Goal: Complete application form: Complete application form

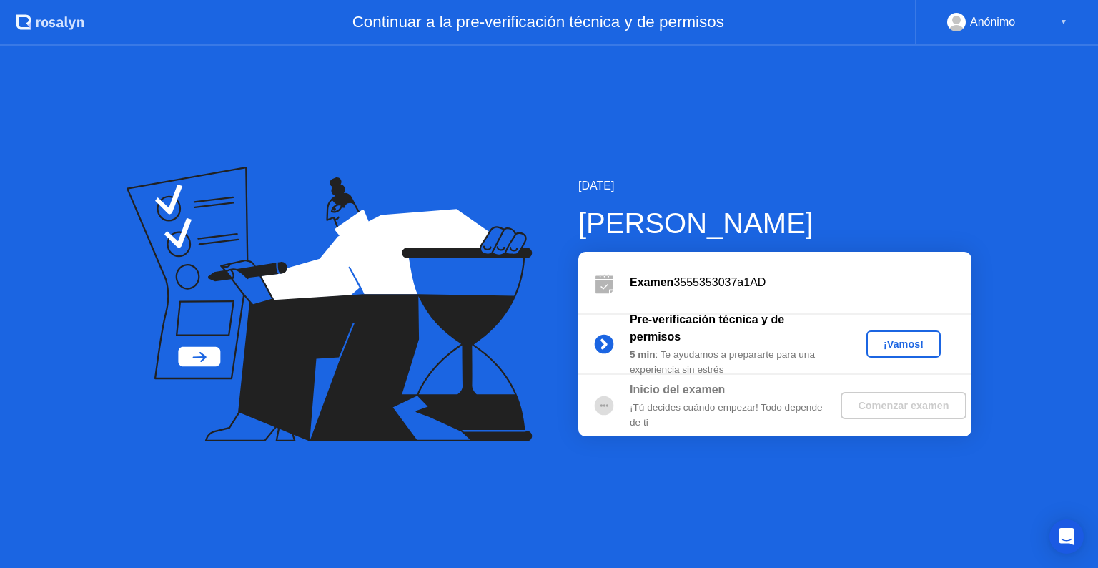
click at [887, 344] on div "¡Vamos!" at bounding box center [903, 343] width 63 height 11
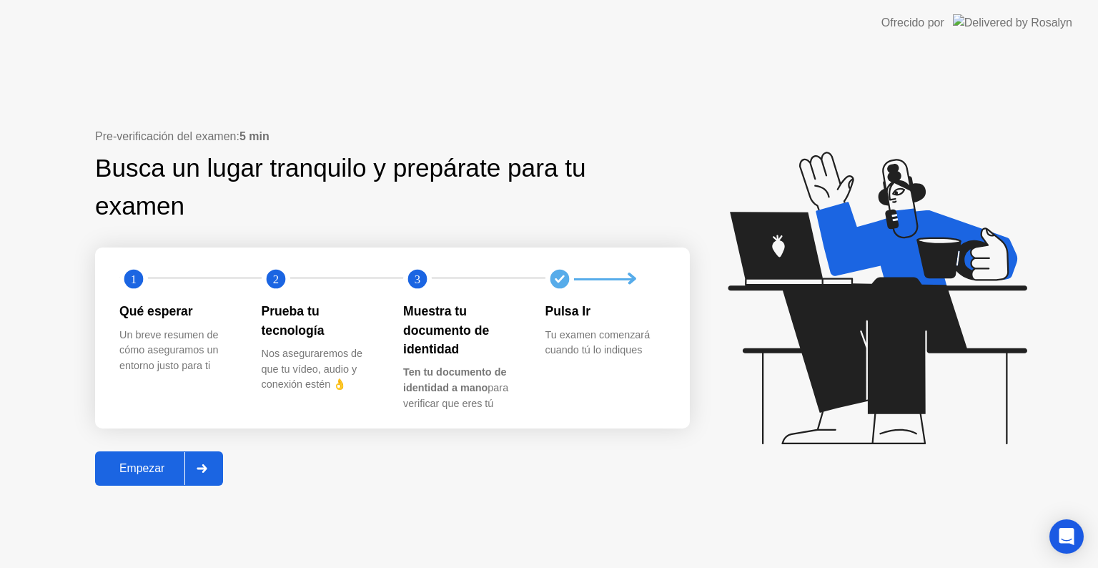
click at [169, 465] on div "Empezar" at bounding box center [141, 468] width 85 height 13
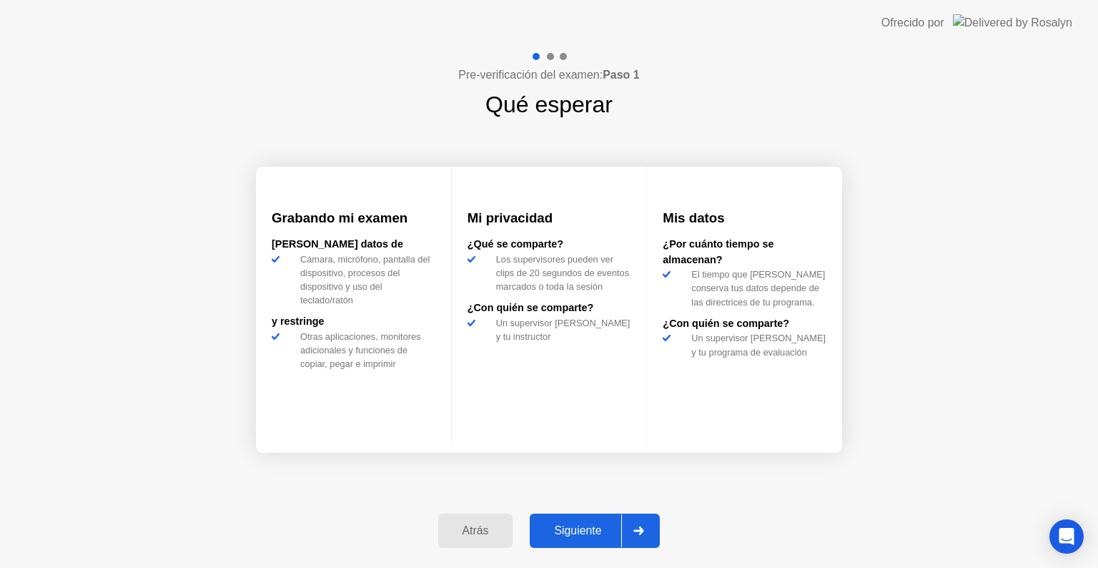
click at [593, 524] on div "Siguiente" at bounding box center [577, 530] width 87 height 13
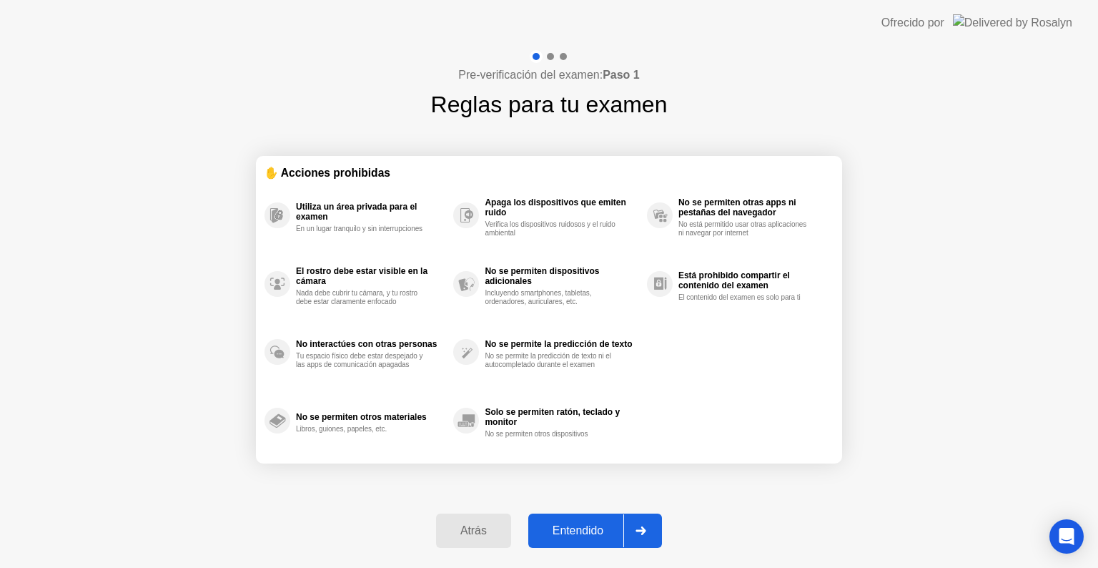
click at [593, 524] on div "Entendido" at bounding box center [578, 530] width 91 height 13
select select "**********"
select select "*******"
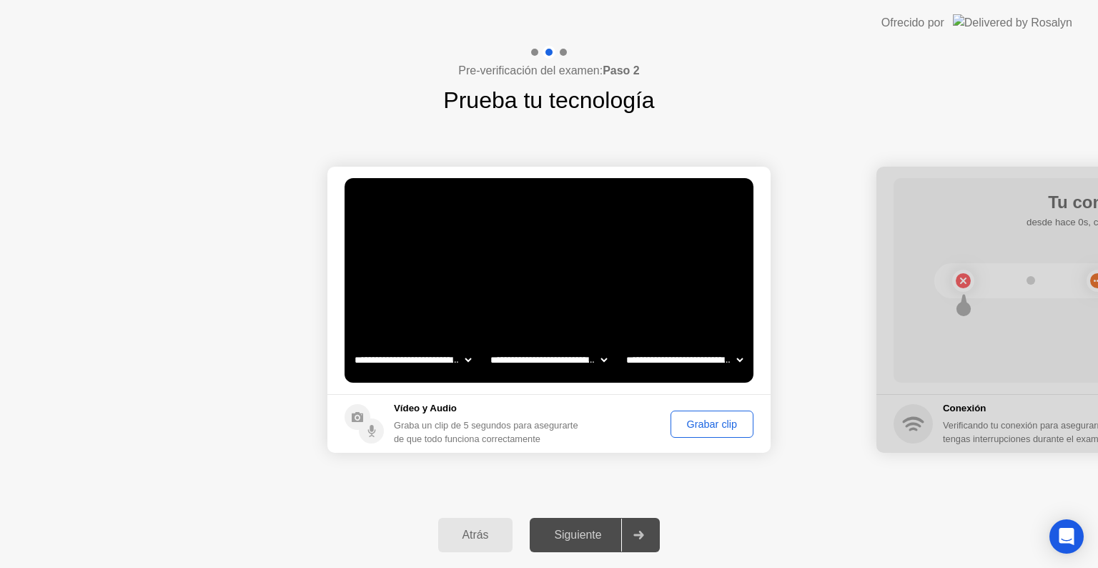
click at [599, 532] on div "Siguiente" at bounding box center [577, 534] width 87 height 13
click at [706, 426] on div "Grabar clip" at bounding box center [712, 423] width 73 height 11
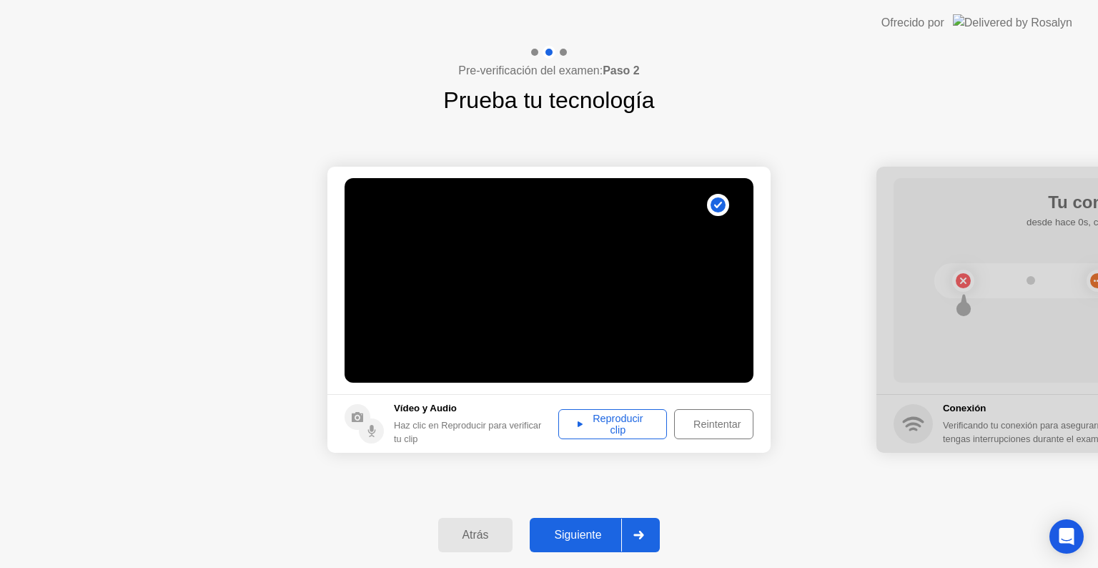
click at [621, 429] on div "Reproducir clip" at bounding box center [612, 424] width 99 height 23
click at [579, 546] on button "Siguiente" at bounding box center [595, 535] width 130 height 34
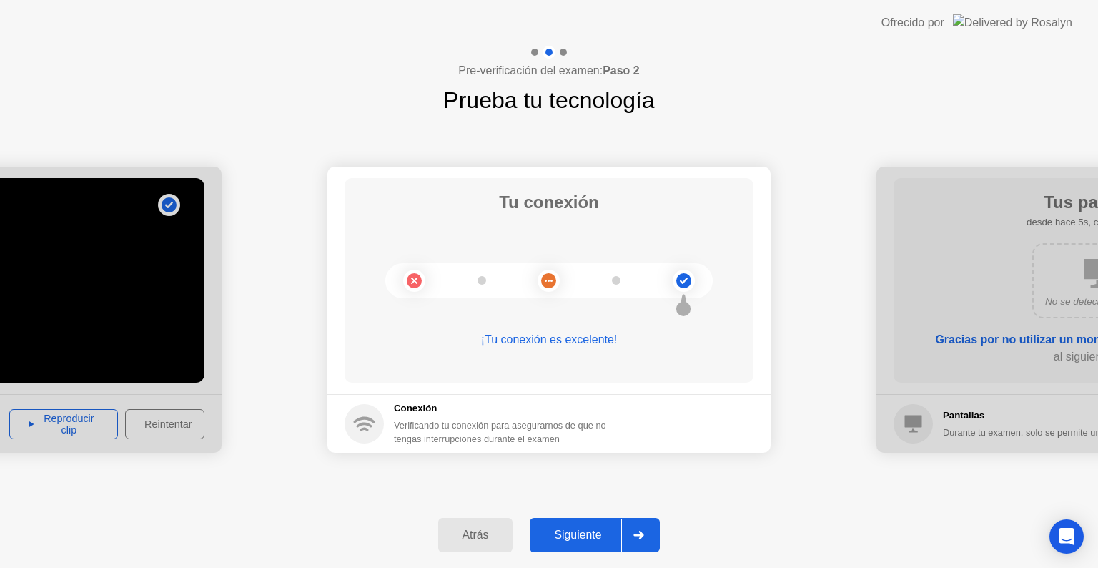
click at [555, 518] on button "Siguiente" at bounding box center [595, 535] width 130 height 34
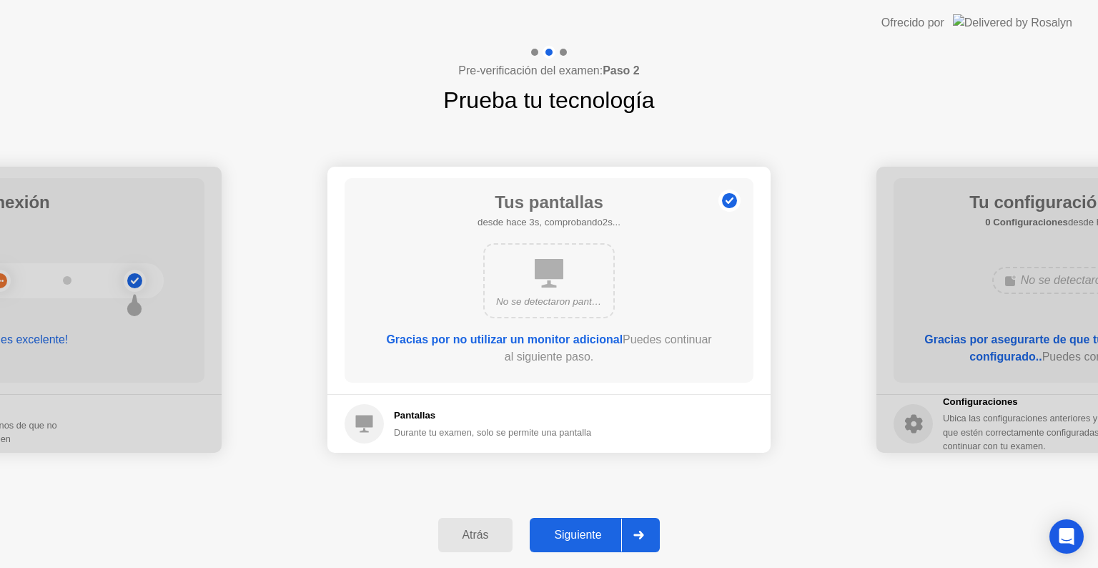
click at [586, 531] on div "Siguiente" at bounding box center [577, 534] width 87 height 13
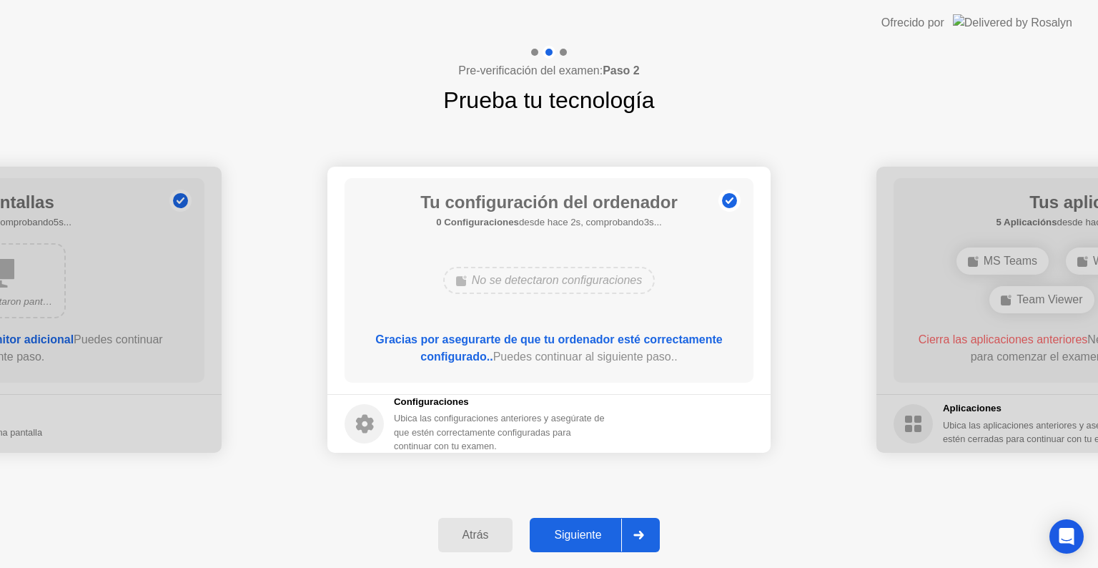
click at [596, 538] on div "Siguiente" at bounding box center [577, 534] width 87 height 13
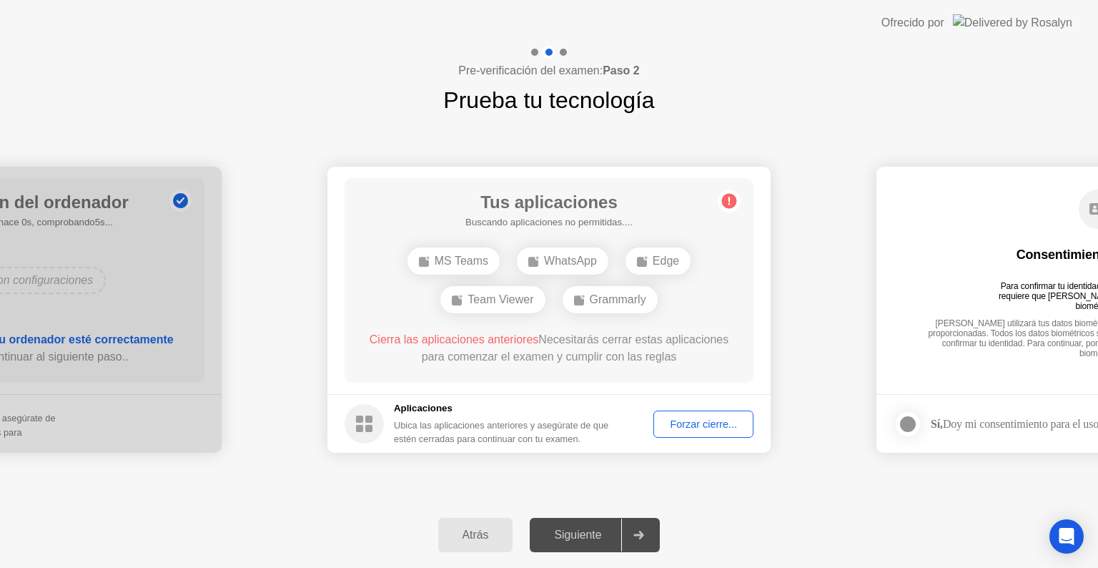
click at [596, 538] on div "Siguiente" at bounding box center [577, 534] width 87 height 13
click at [681, 432] on button "Forzar cierre..." at bounding box center [704, 423] width 100 height 27
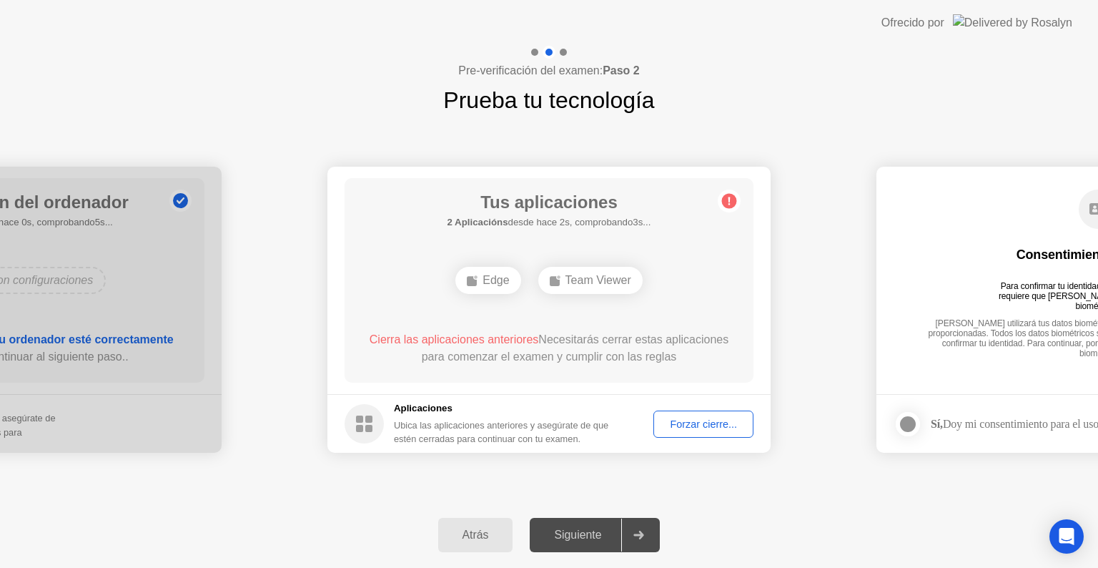
click at [582, 284] on div "Team Viewer" at bounding box center [590, 280] width 104 height 27
click at [498, 280] on div "Edge" at bounding box center [487, 280] width 65 height 27
click at [708, 410] on button "Forzar cierre..." at bounding box center [704, 423] width 100 height 27
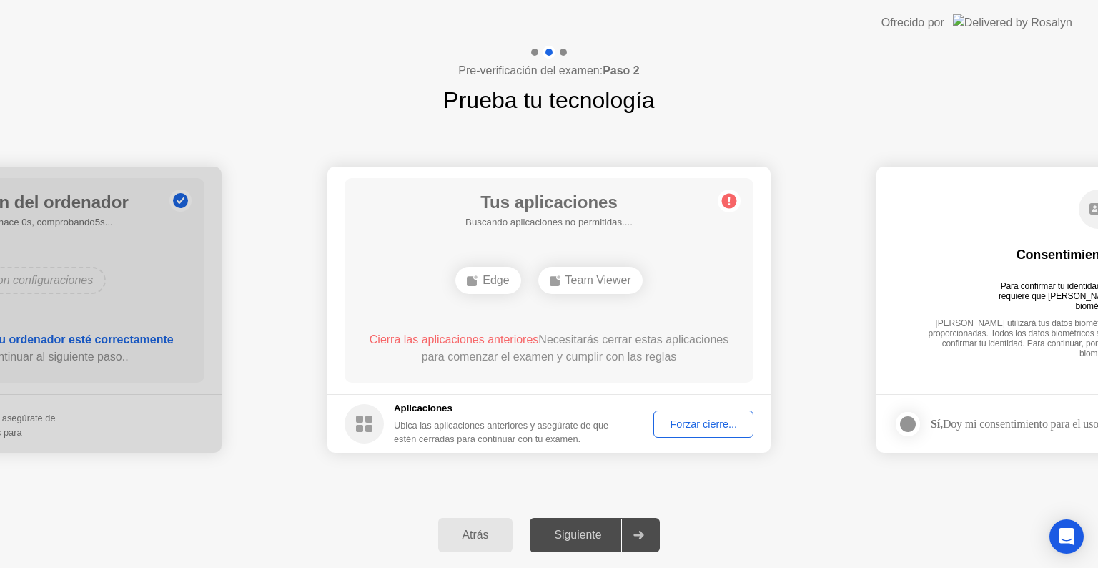
click at [474, 275] on ellipse at bounding box center [476, 277] width 4 height 4
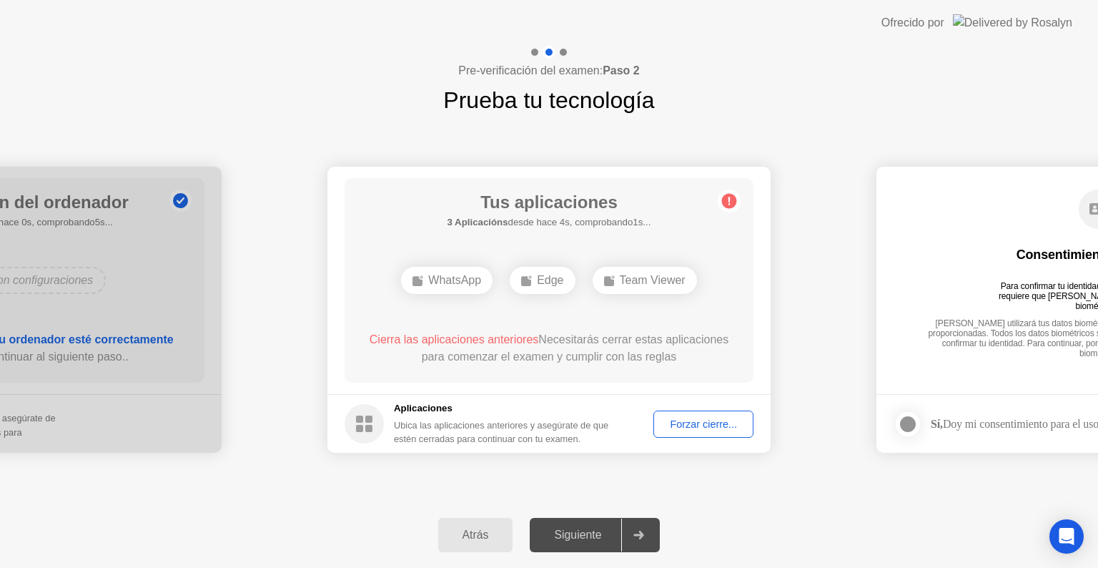
click at [699, 426] on div "Forzar cierre..." at bounding box center [704, 423] width 90 height 11
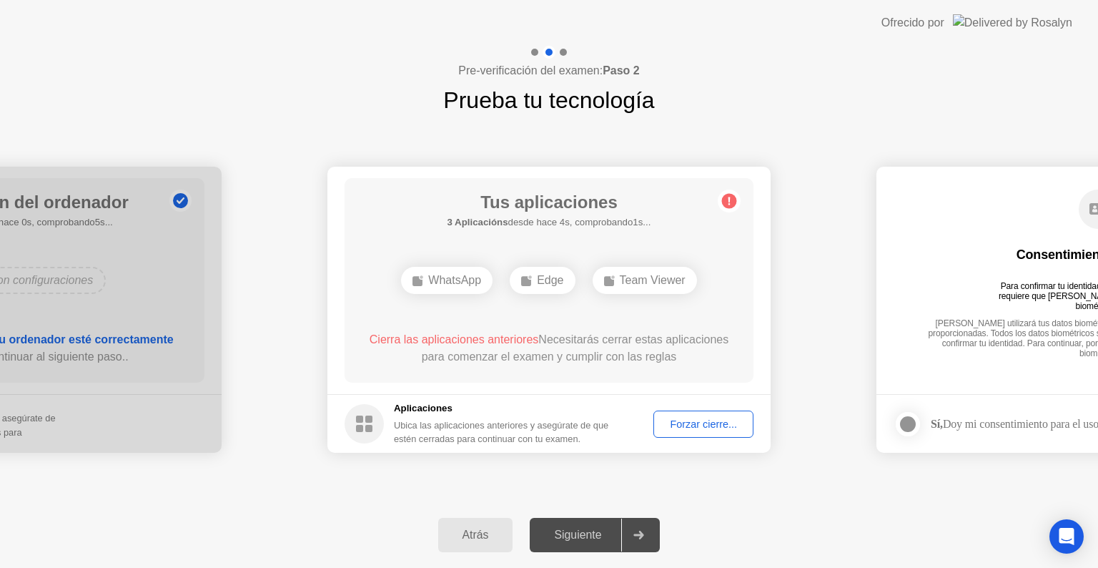
click at [687, 429] on div "Forzar cierre..." at bounding box center [704, 423] width 90 height 11
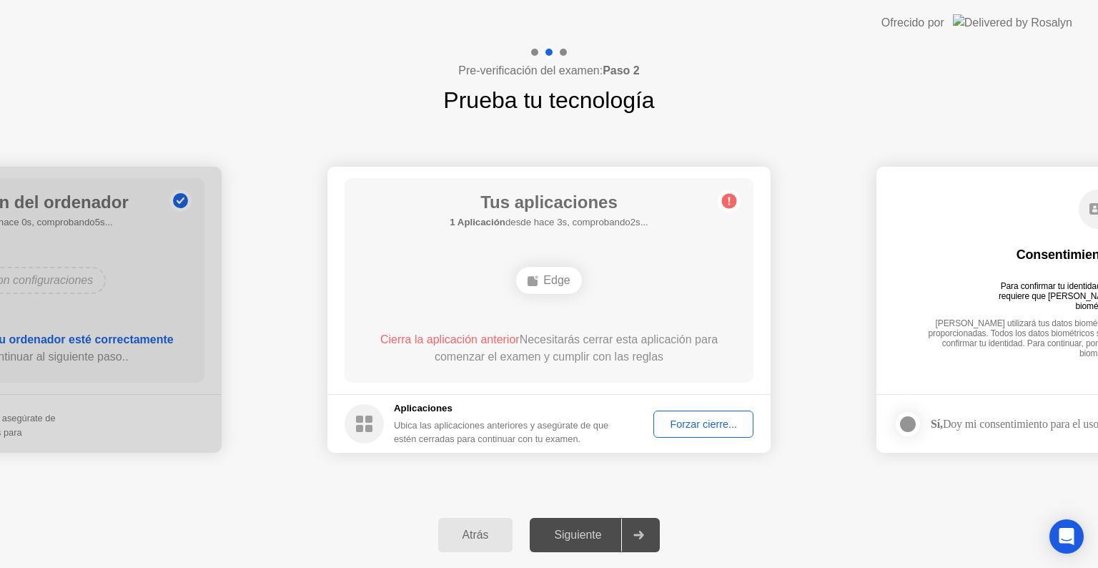
click at [558, 277] on div "Edge" at bounding box center [548, 280] width 65 height 27
click at [535, 285] on rect at bounding box center [533, 281] width 10 height 10
click at [661, 423] on div "Forzar cierre..." at bounding box center [704, 423] width 90 height 11
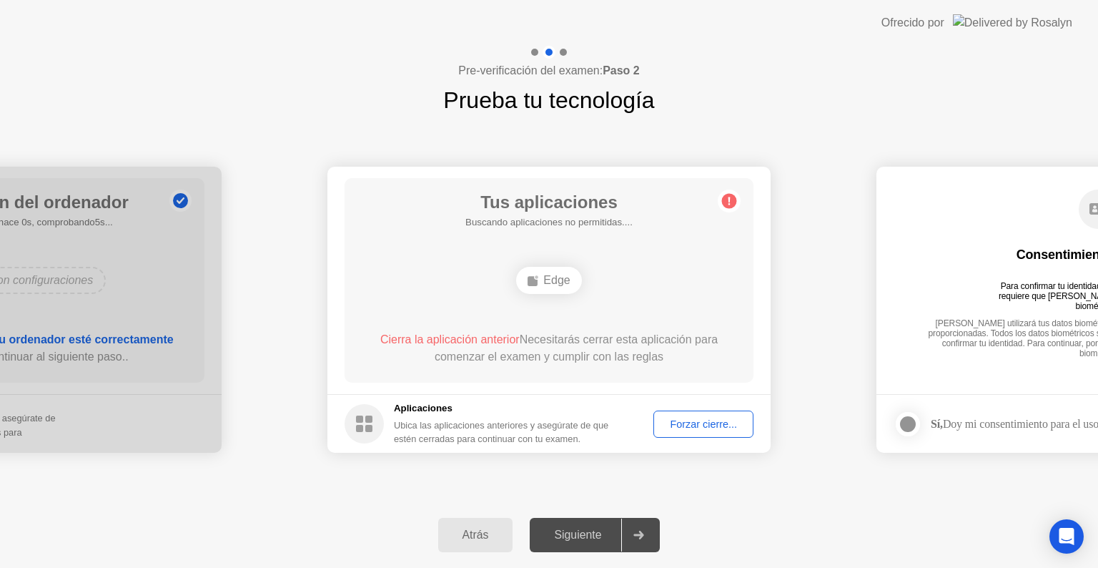
click at [729, 425] on div "Forzar cierre..." at bounding box center [704, 423] width 90 height 11
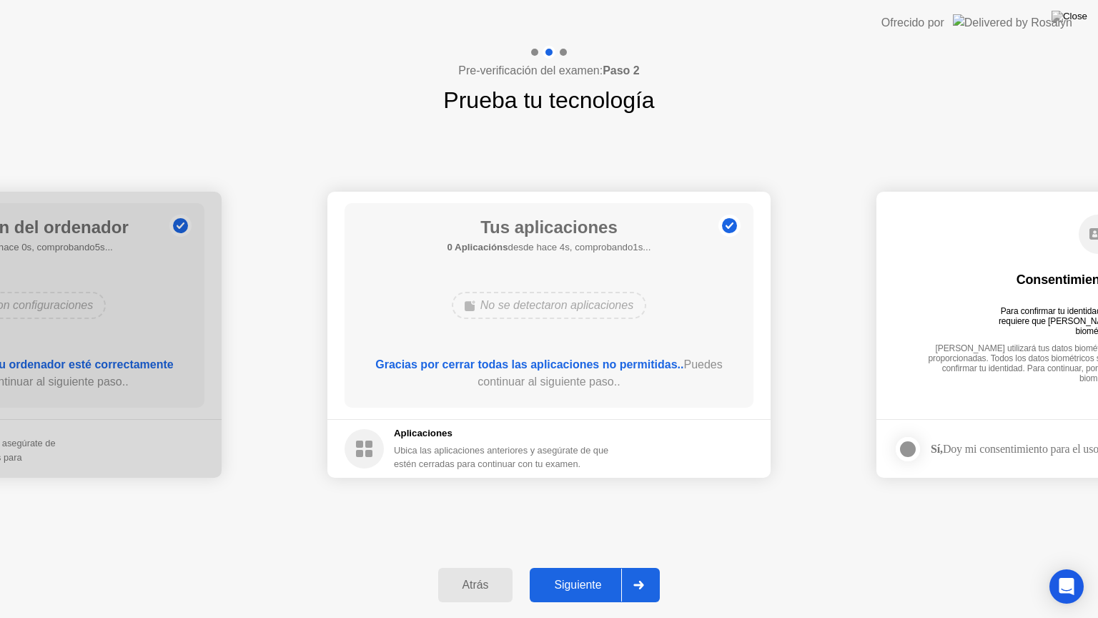
click at [595, 567] on div "Siguiente" at bounding box center [577, 584] width 87 height 13
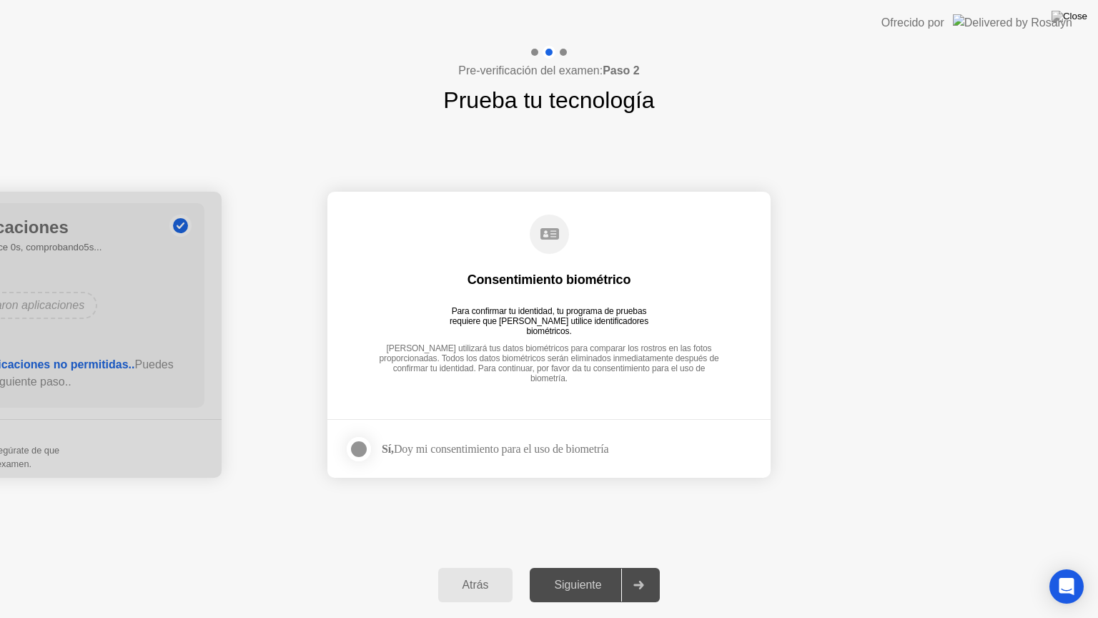
click at [368, 440] on label at bounding box center [363, 449] width 37 height 29
click at [559, 567] on div "Siguiente" at bounding box center [577, 584] width 87 height 13
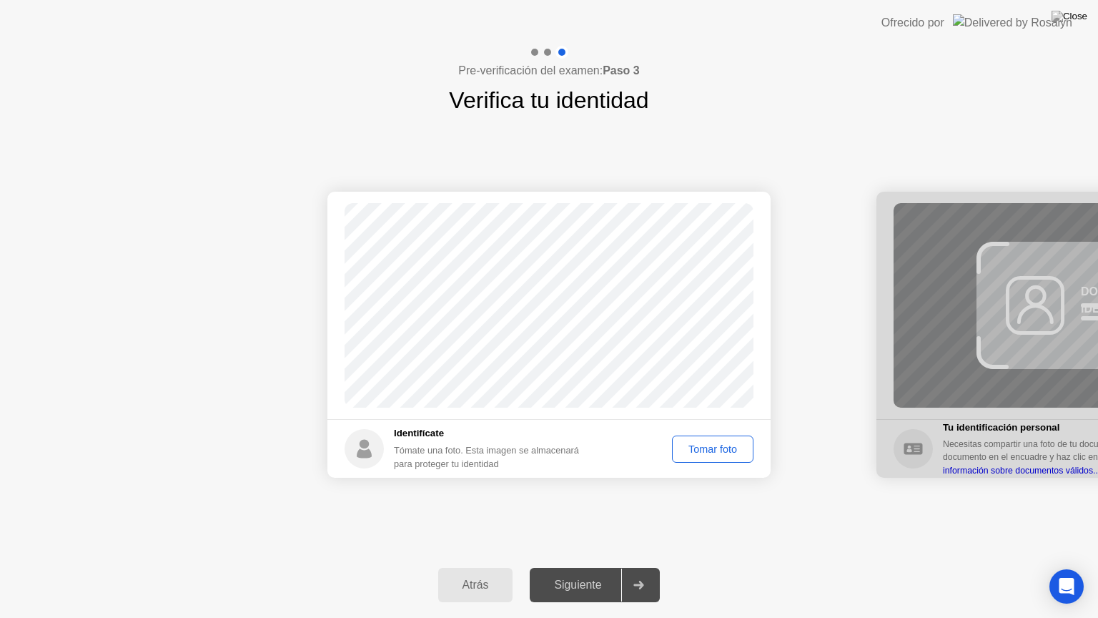
click at [727, 449] on div "Tomar foto" at bounding box center [713, 448] width 72 height 11
click at [572, 567] on div "Siguiente" at bounding box center [577, 584] width 87 height 13
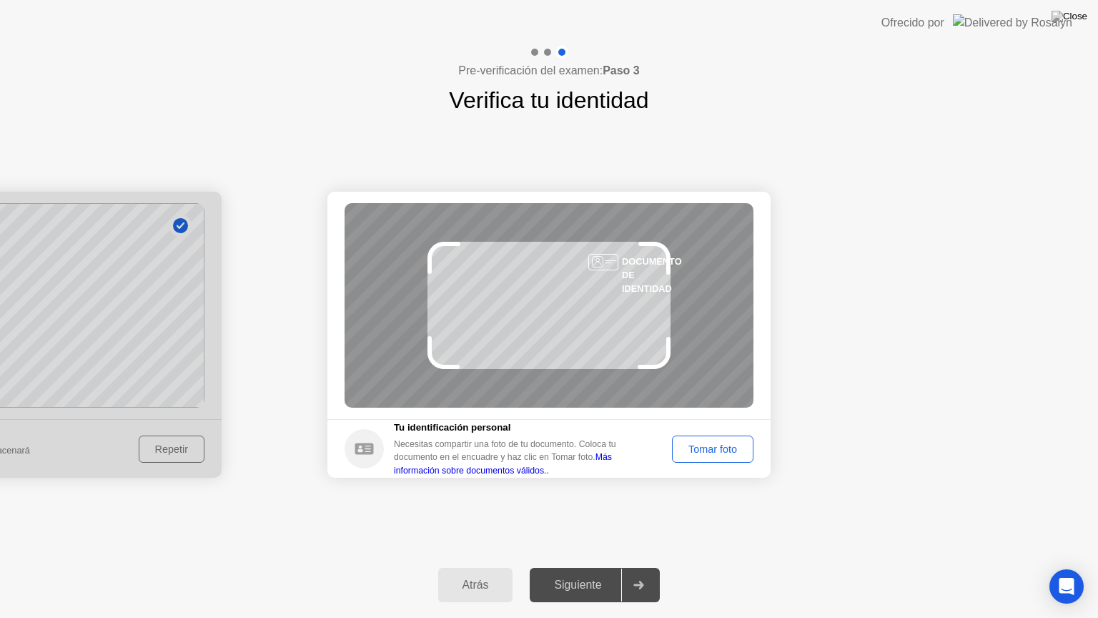
click at [677, 444] on div "Tomar foto" at bounding box center [713, 448] width 72 height 11
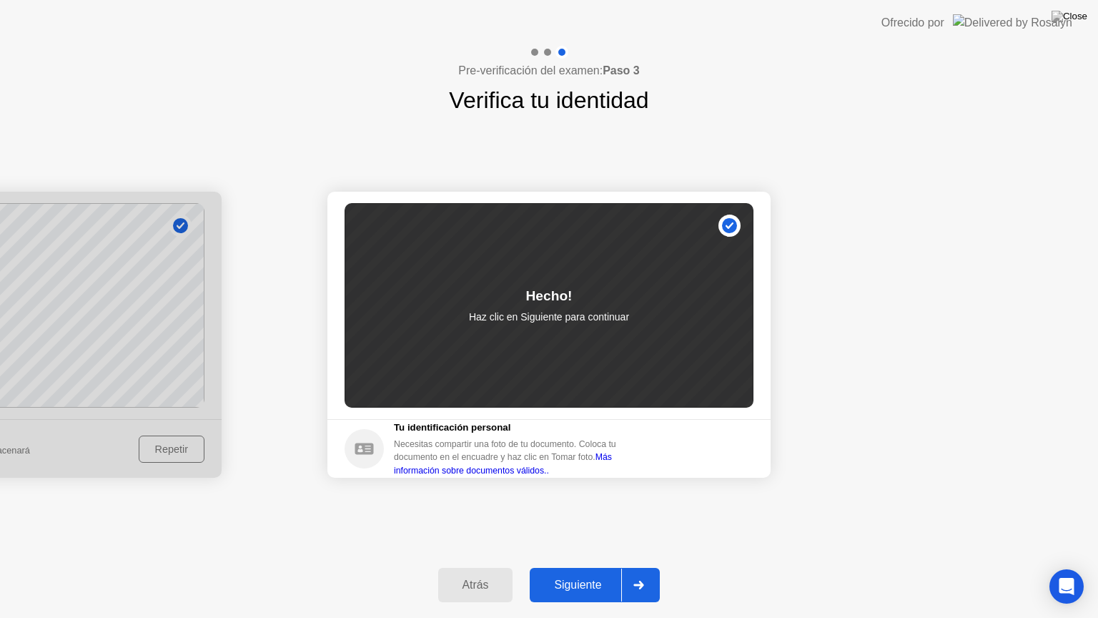
click at [558, 567] on button "Siguiente" at bounding box center [595, 585] width 130 height 34
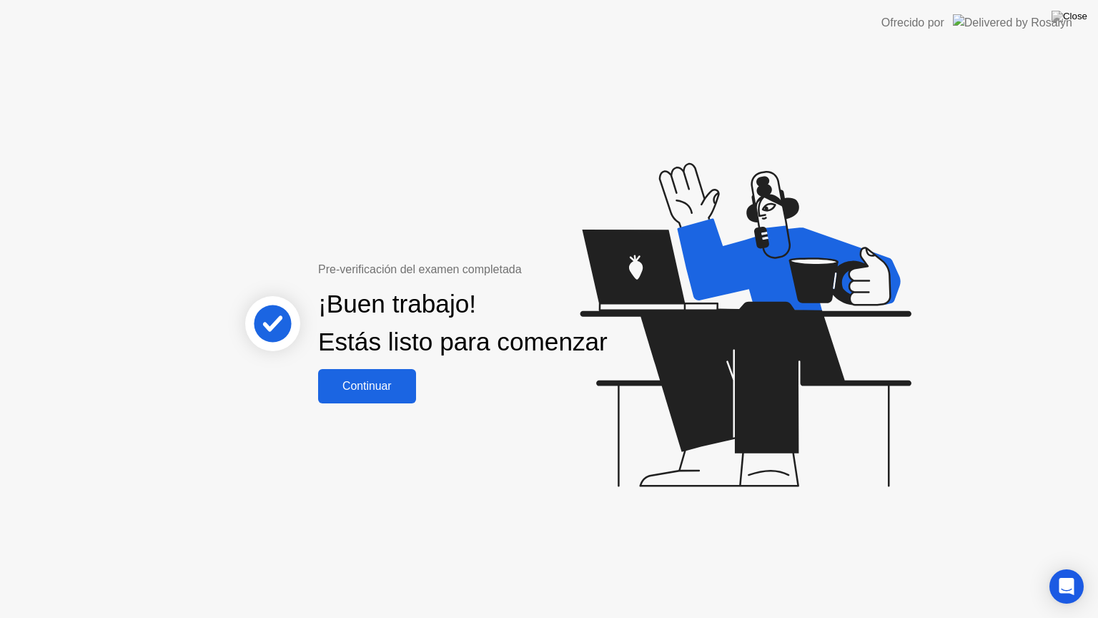
click at [393, 403] on button "Continuar" at bounding box center [367, 386] width 98 height 34
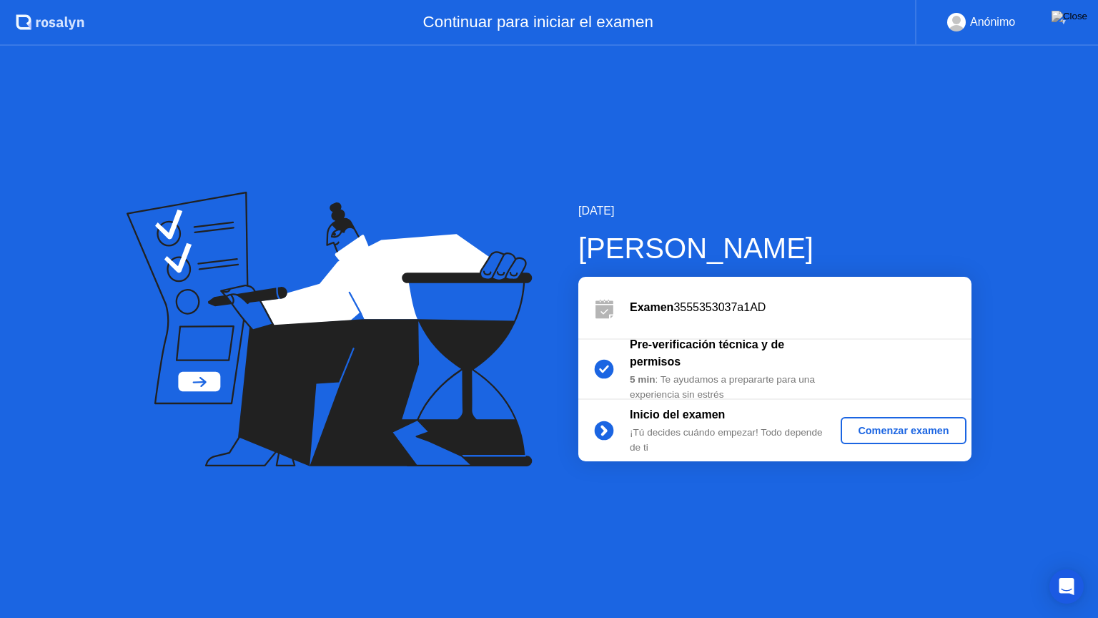
click at [872, 433] on div "Comenzar examen" at bounding box center [904, 430] width 114 height 11
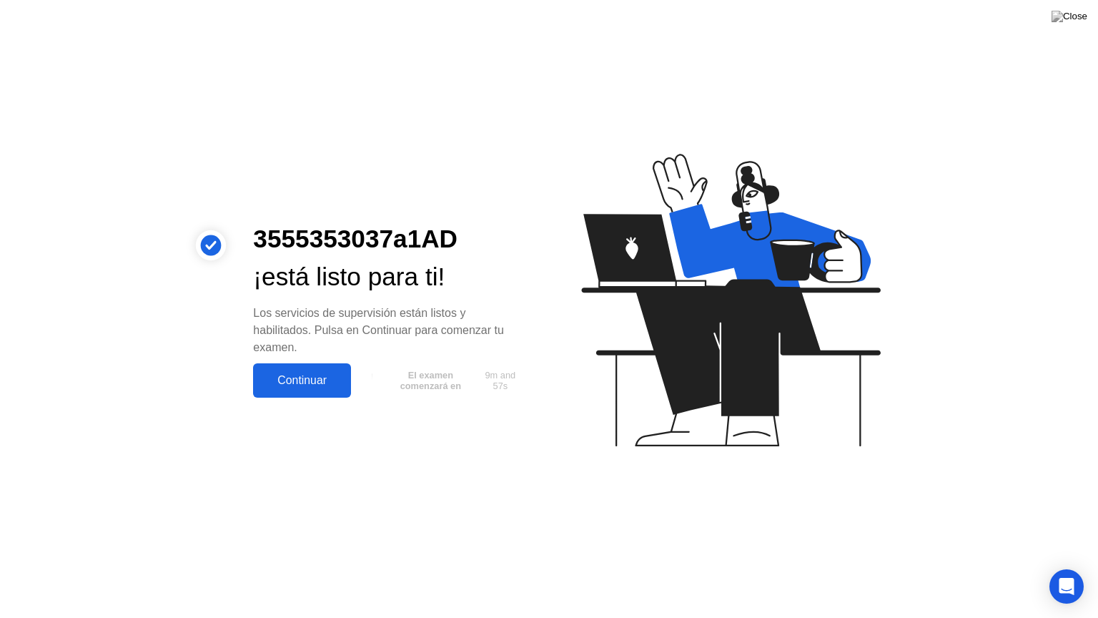
click at [315, 374] on div "Continuar" at bounding box center [301, 380] width 89 height 13
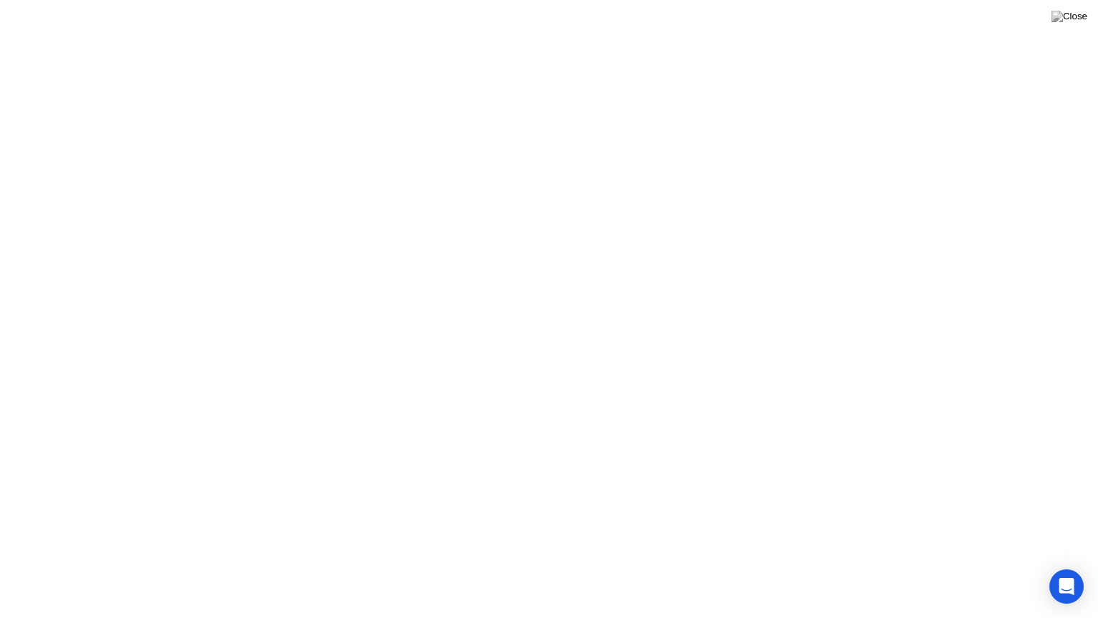
click div "Entendido!"
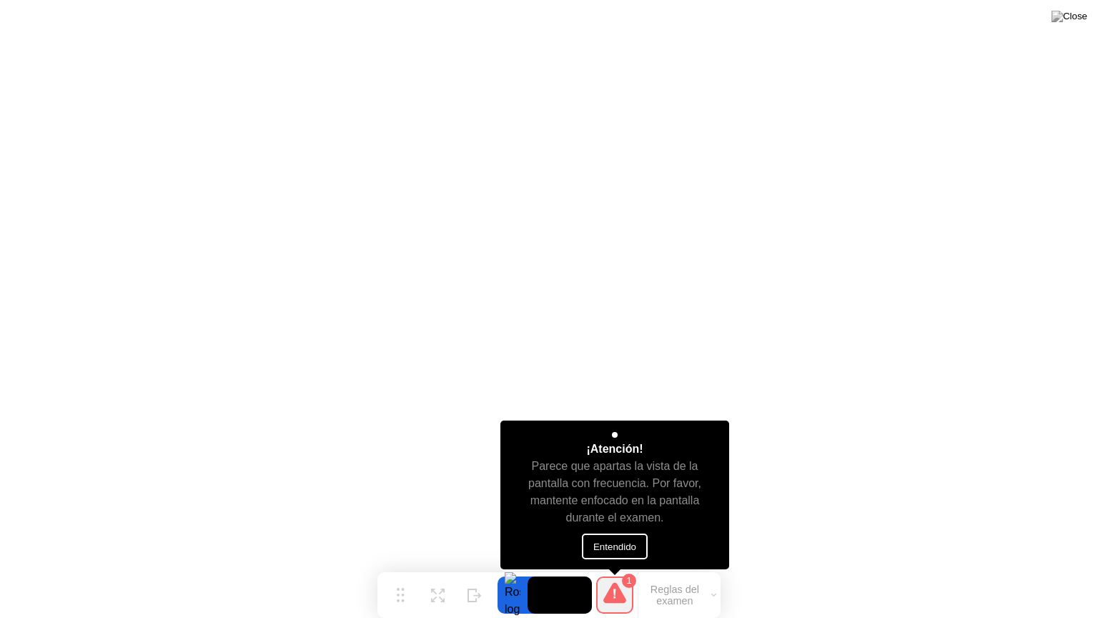
click at [637, 539] on button "Entendido" at bounding box center [615, 546] width 66 height 26
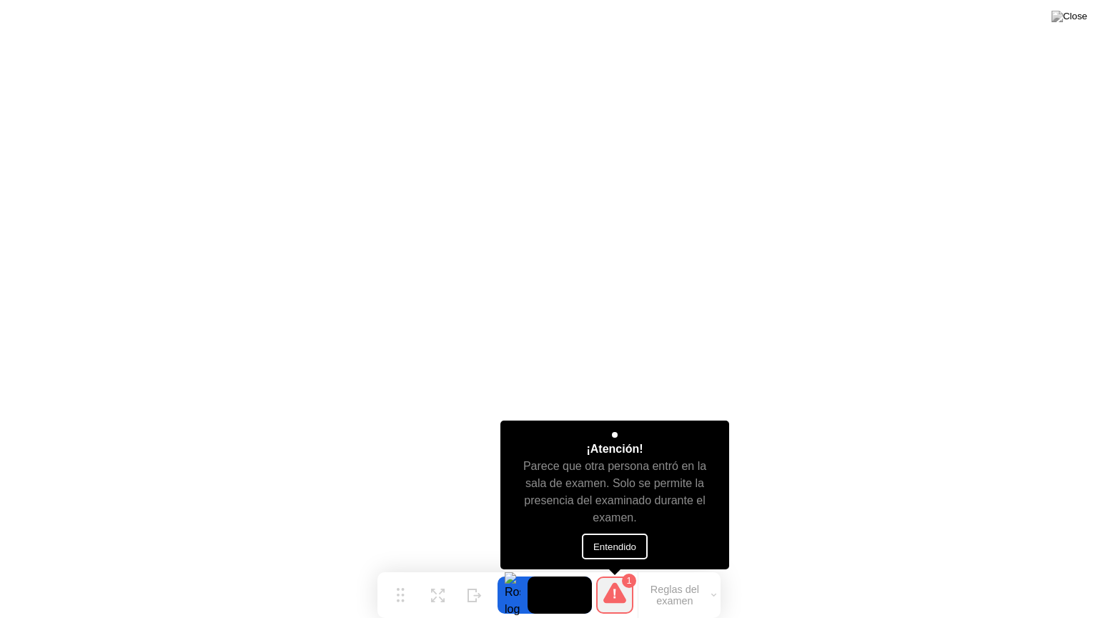
click at [634, 549] on button "Entendido" at bounding box center [615, 546] width 66 height 26
